Goal: Transaction & Acquisition: Obtain resource

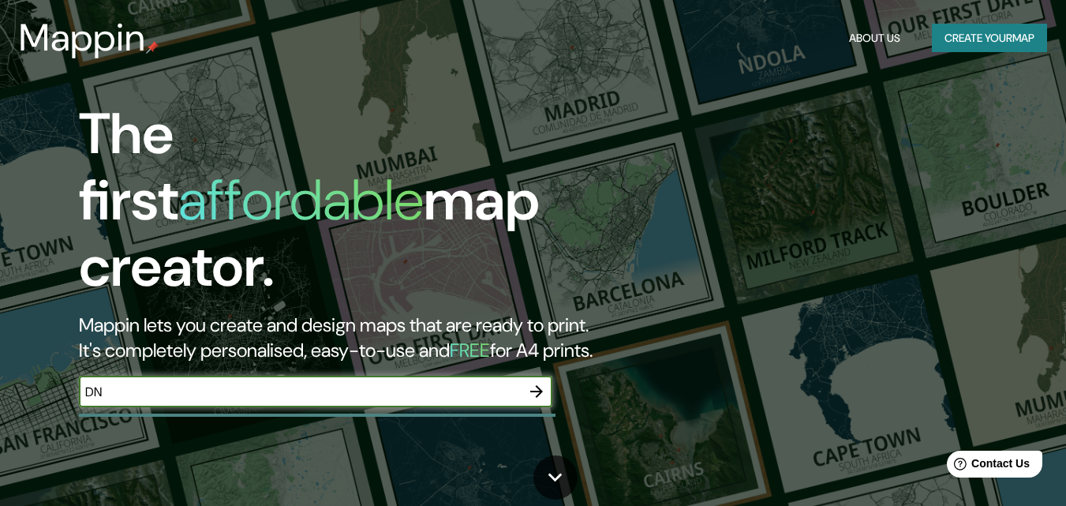
type input "D"
type input "san miguelito [GEOGRAPHIC_DATA]"
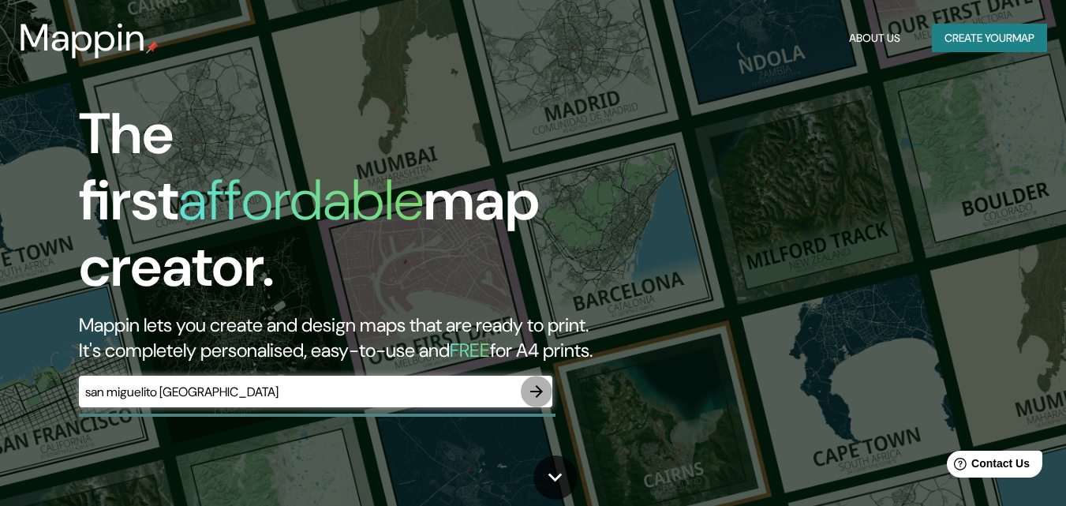
click at [533, 382] on icon "button" at bounding box center [536, 391] width 19 height 19
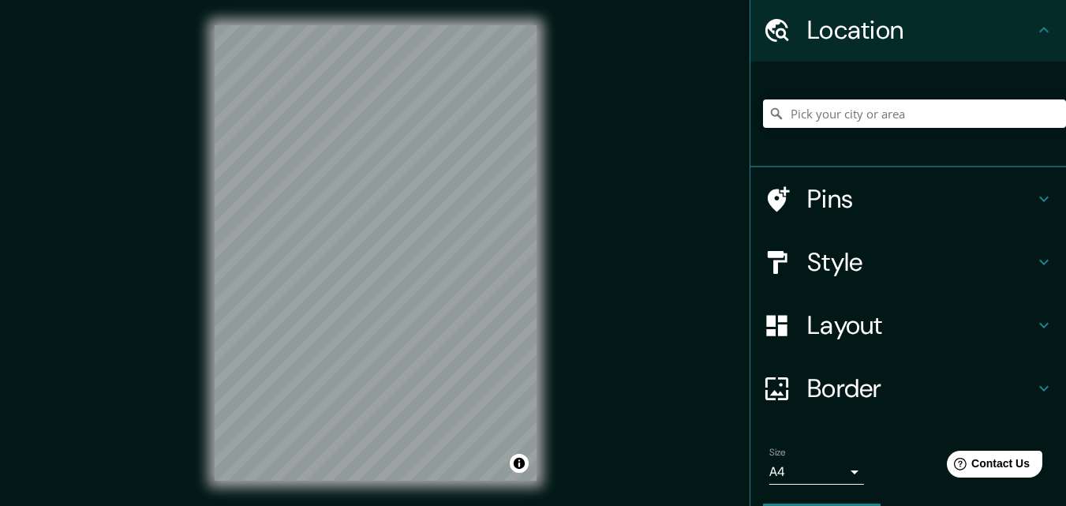
scroll to position [98, 0]
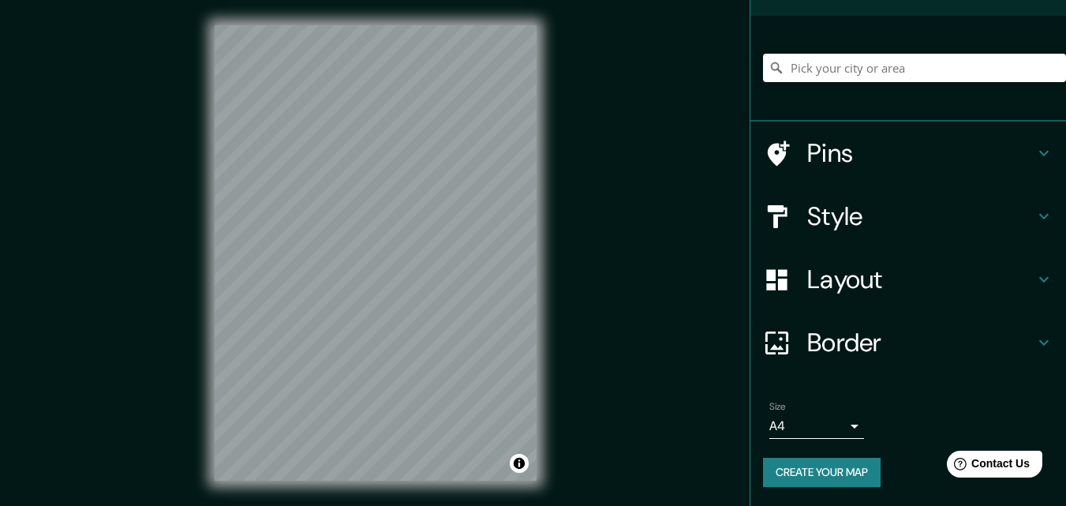
click at [822, 476] on button "Create your map" at bounding box center [822, 472] width 118 height 29
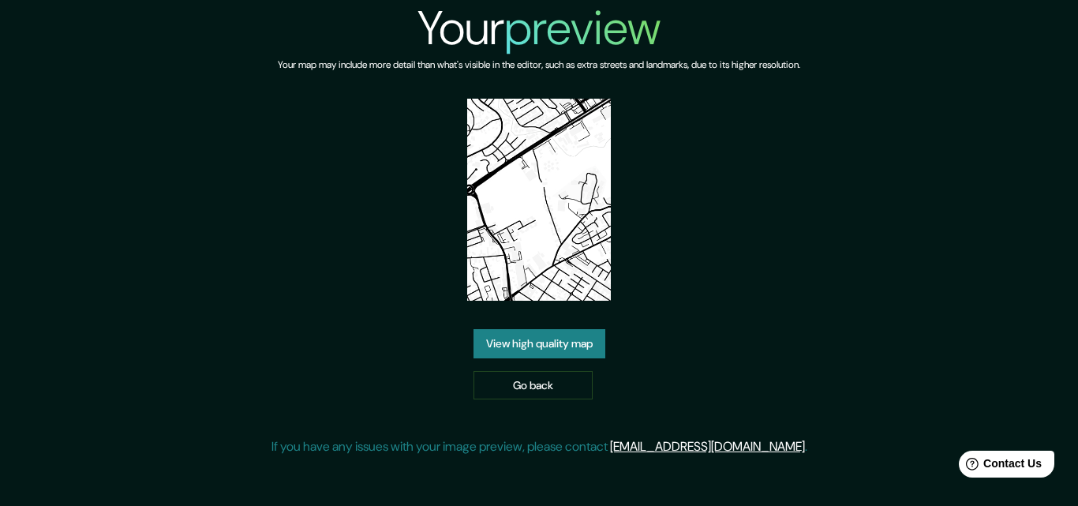
click at [556, 345] on link "View high quality map" at bounding box center [539, 343] width 132 height 29
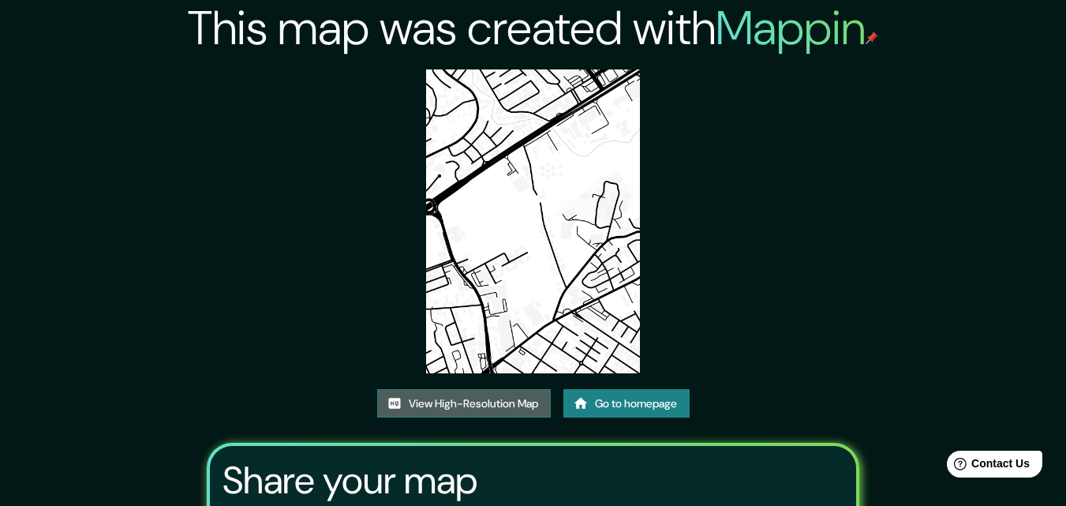
click at [448, 398] on link "View High-Resolution Map" at bounding box center [464, 403] width 174 height 29
